Goal: Task Accomplishment & Management: Use online tool/utility

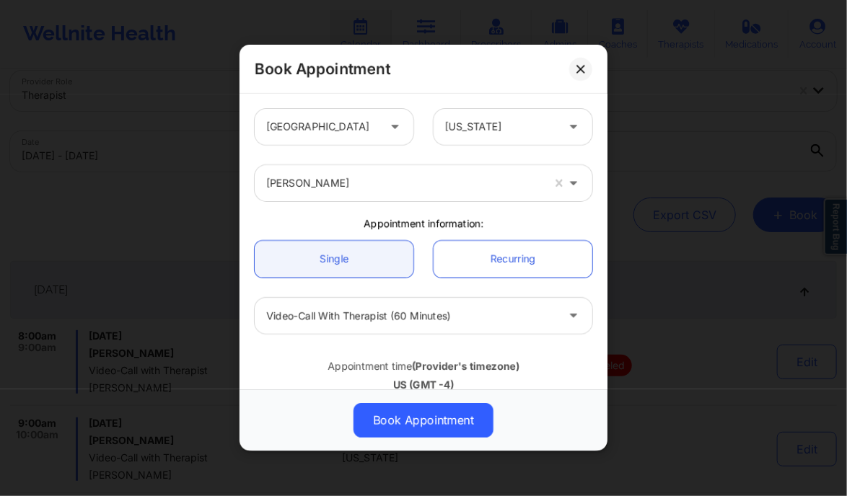
click at [583, 77] on button at bounding box center [580, 69] width 23 height 23
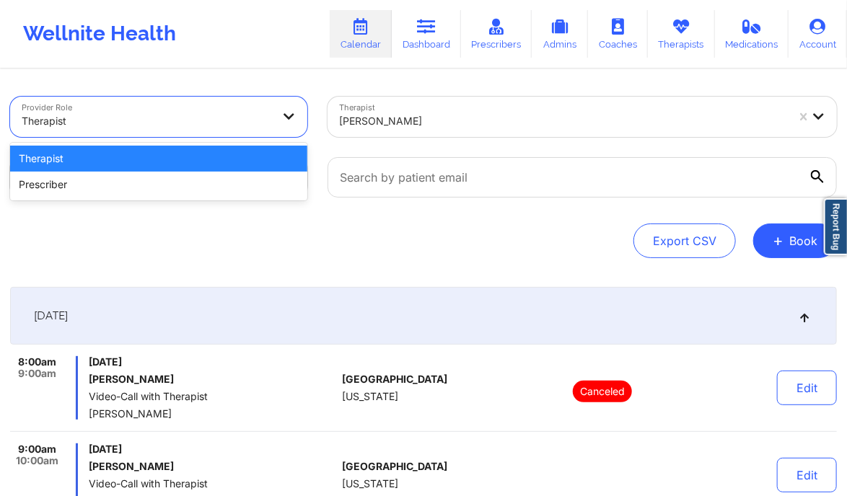
click at [247, 121] on div at bounding box center [147, 121] width 250 height 17
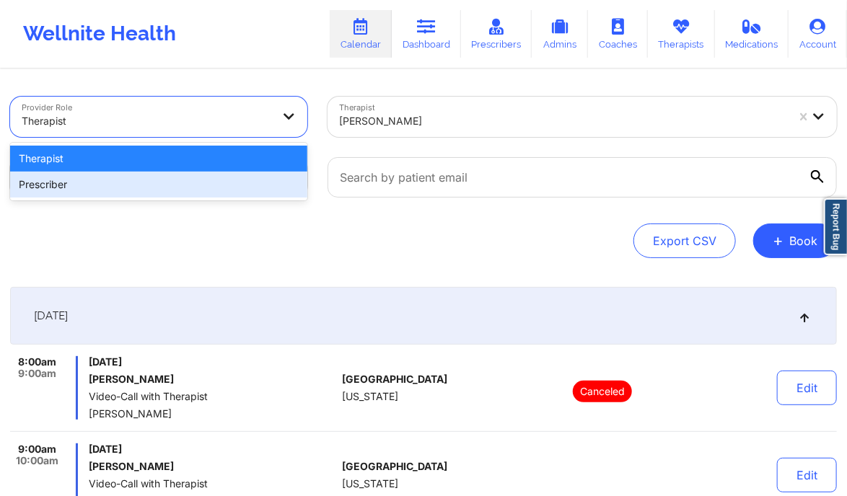
click at [198, 193] on div "Prescriber" at bounding box center [158, 185] width 297 height 26
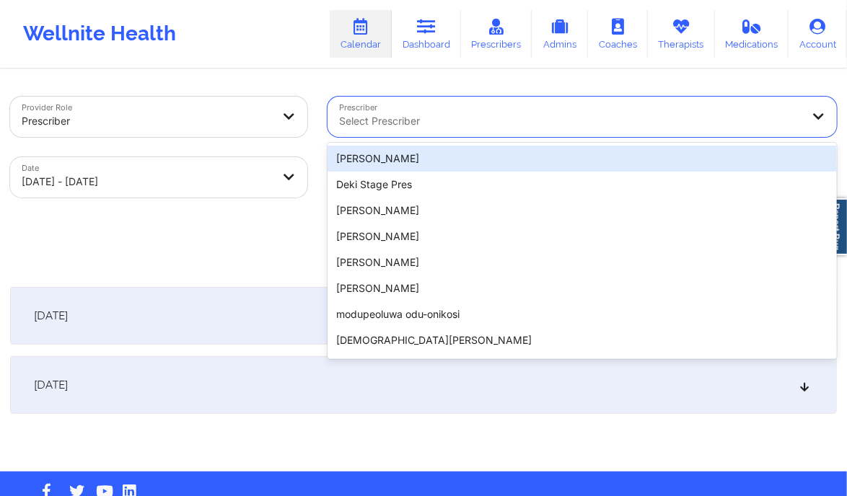
click at [482, 112] on div "Select Prescriber" at bounding box center [565, 117] width 475 height 40
paste input "[PERSON_NAME][US_STATE]"
type input "[PERSON_NAME][US_STATE]"
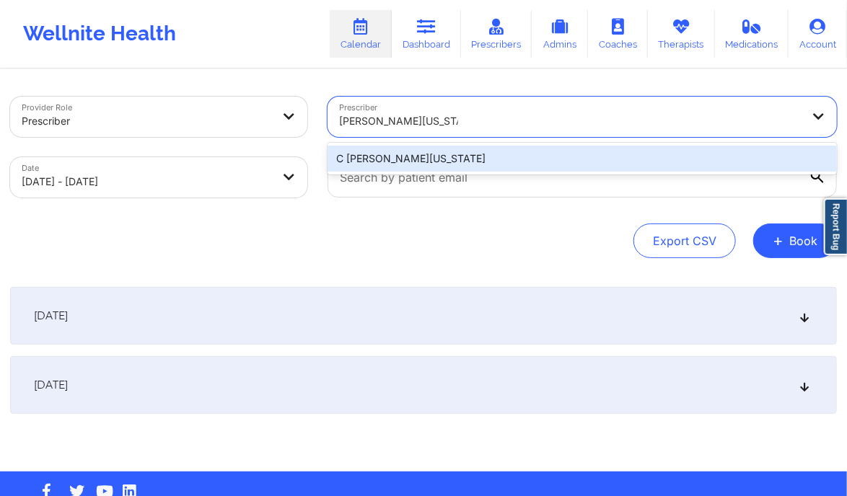
click at [476, 156] on div "C [PERSON_NAME][US_STATE]" at bounding box center [582, 159] width 509 height 26
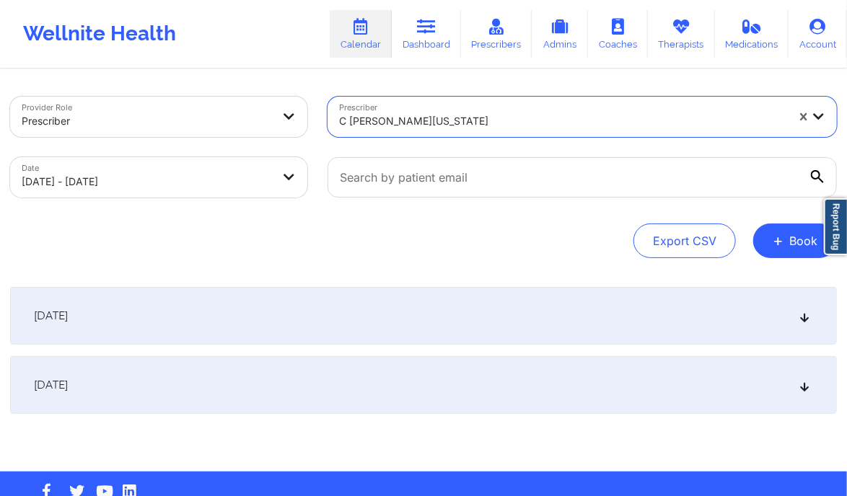
click at [290, 185] on body "Wellnite Health Calendar Dashboard Prescribers Admins Coaches Therapists Medica…" at bounding box center [423, 248] width 847 height 496
select select "2025-9"
select select "2025-10"
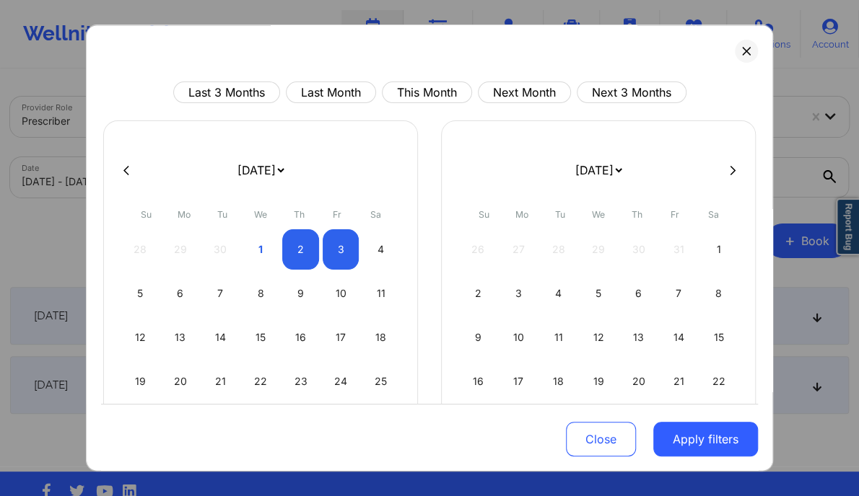
click at [125, 175] on button at bounding box center [126, 171] width 14 height 12
select select "2025-8"
select select "2025-9"
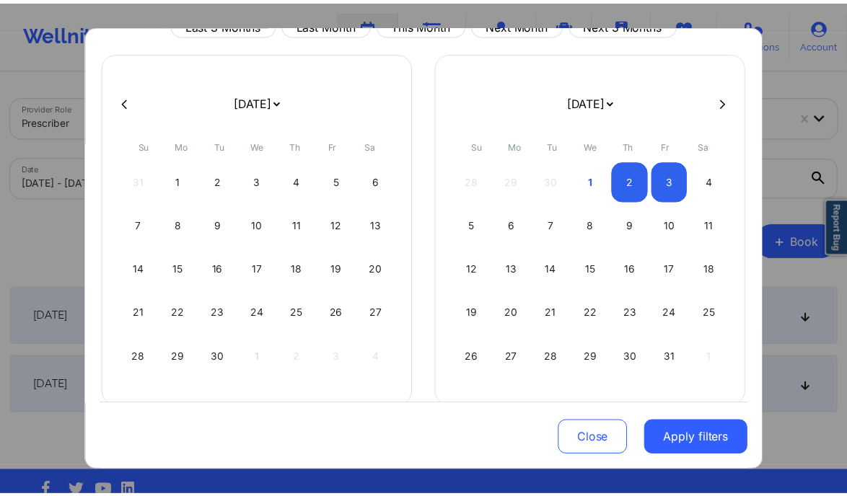
scroll to position [71, 0]
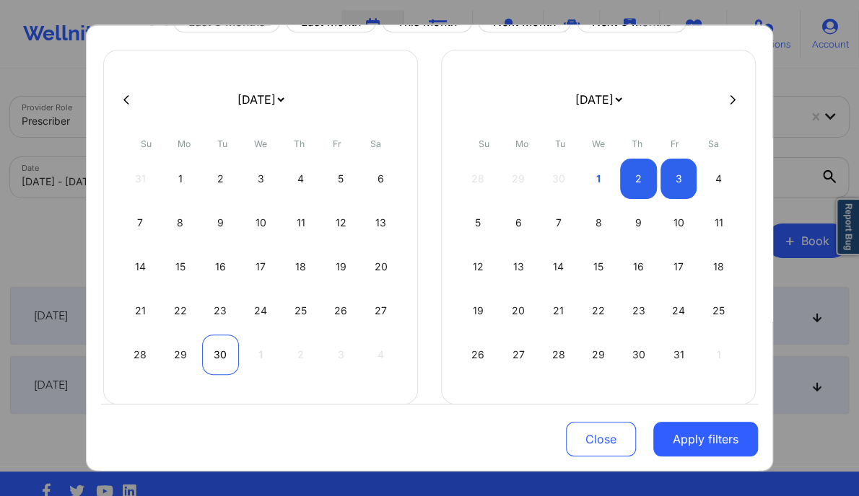
click at [219, 351] on div "30" at bounding box center [220, 355] width 37 height 40
select select "2025-8"
select select "2025-9"
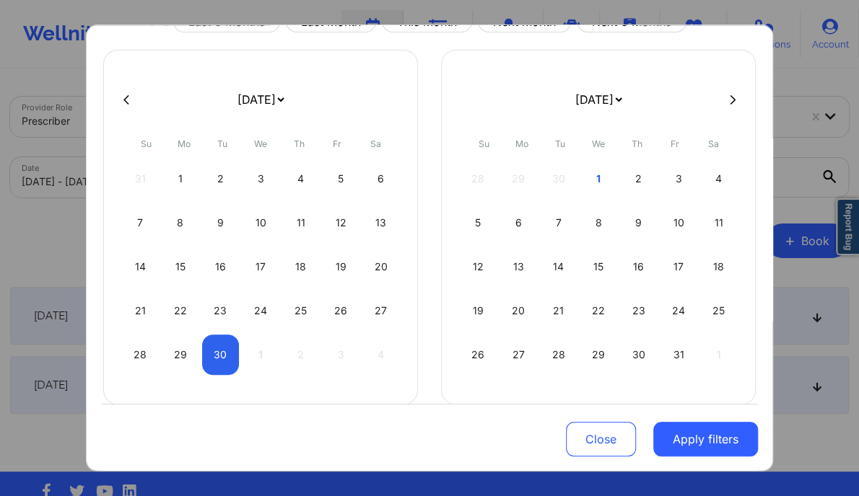
select select "2025-8"
select select "2025-9"
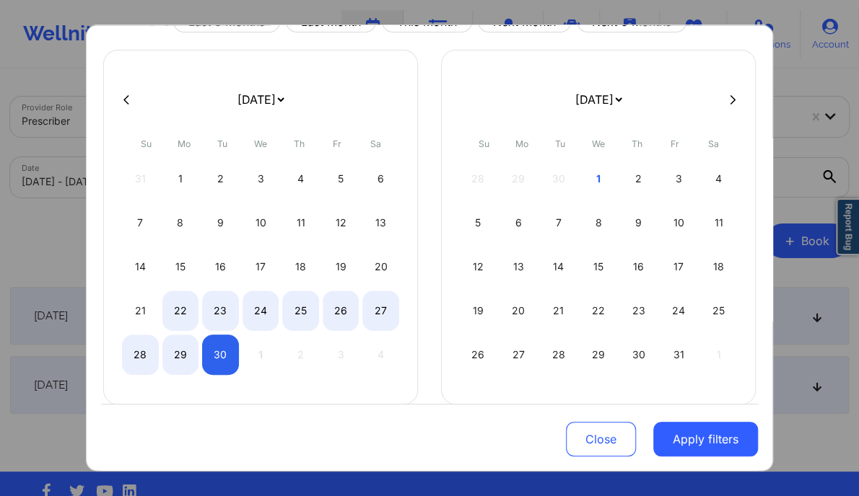
select select "2025-8"
select select "2025-9"
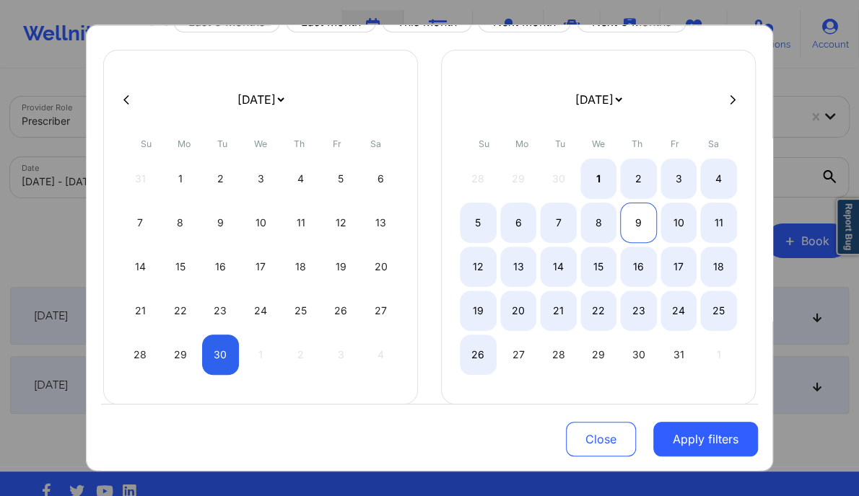
select select "2025-8"
select select "2025-9"
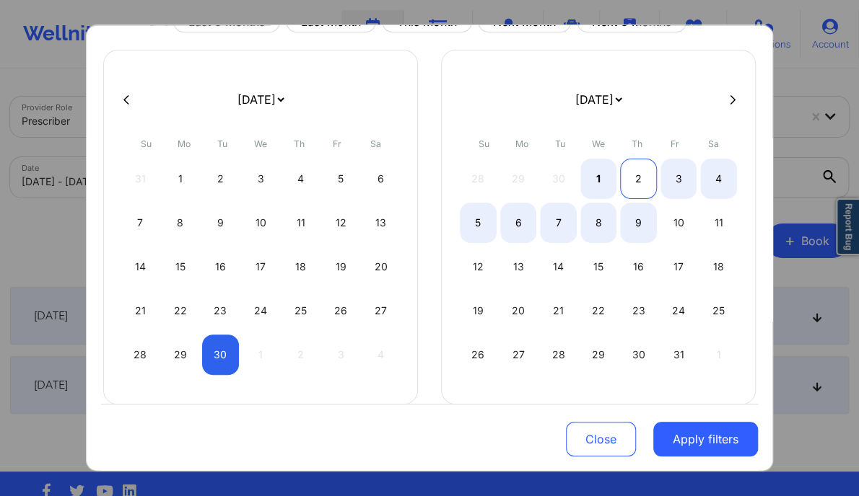
select select "2025-8"
select select "2025-9"
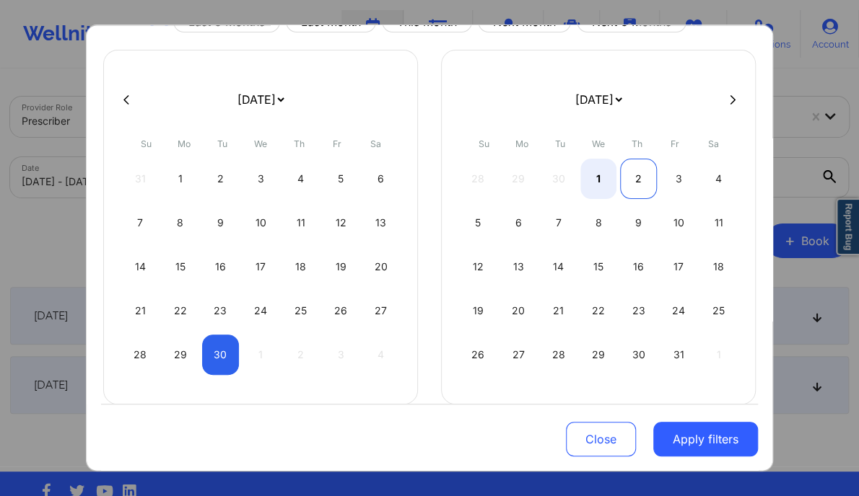
click at [642, 181] on div "2" at bounding box center [638, 179] width 37 height 40
select select "2025-8"
select select "2025-9"
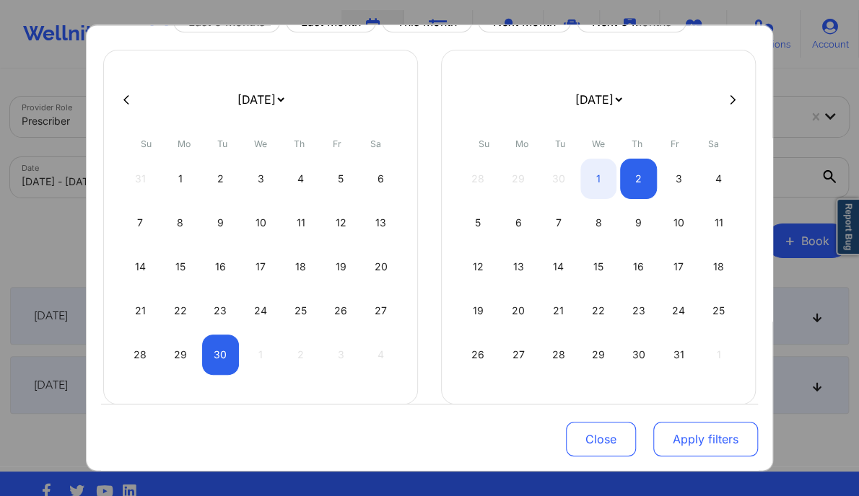
click at [704, 443] on button "Apply filters" at bounding box center [705, 439] width 105 height 35
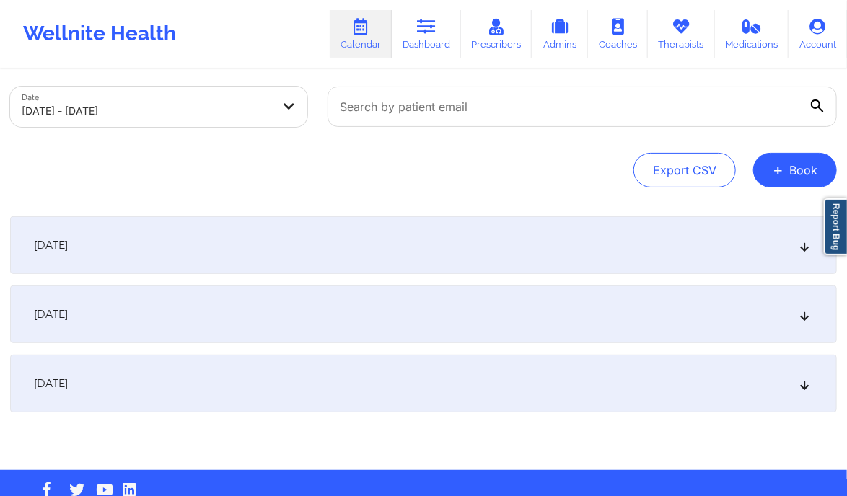
scroll to position [104, 0]
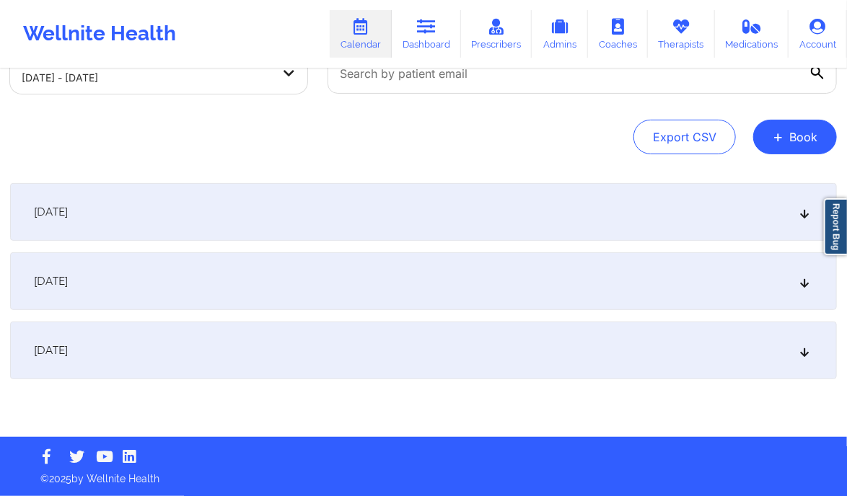
click at [807, 279] on icon at bounding box center [805, 281] width 12 height 10
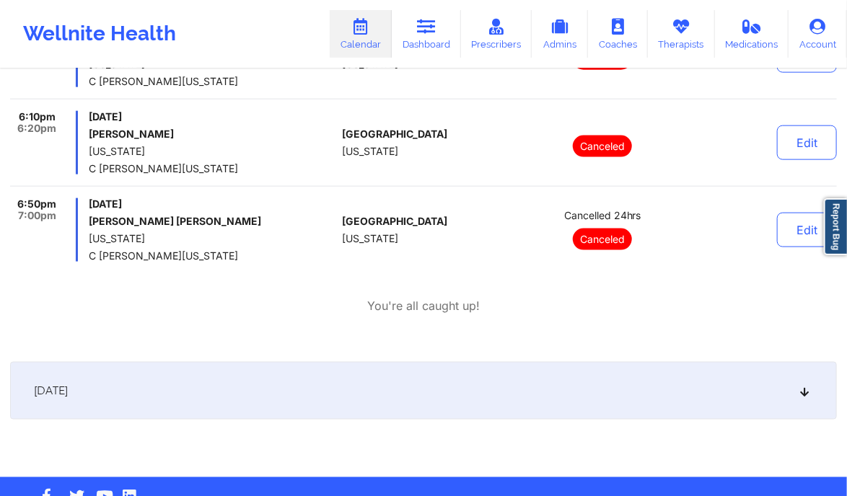
scroll to position [703, 0]
